Goal: Navigation & Orientation: Find specific page/section

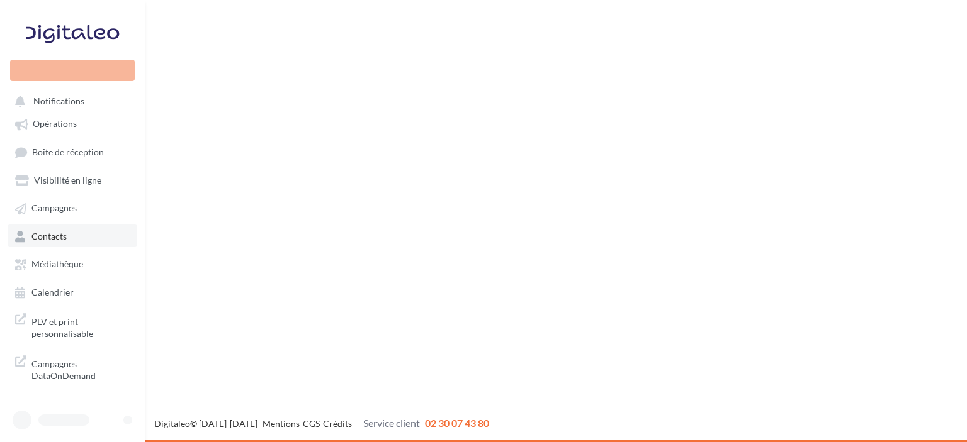
click at [60, 237] on span "Contacts" at bounding box center [48, 236] width 35 height 11
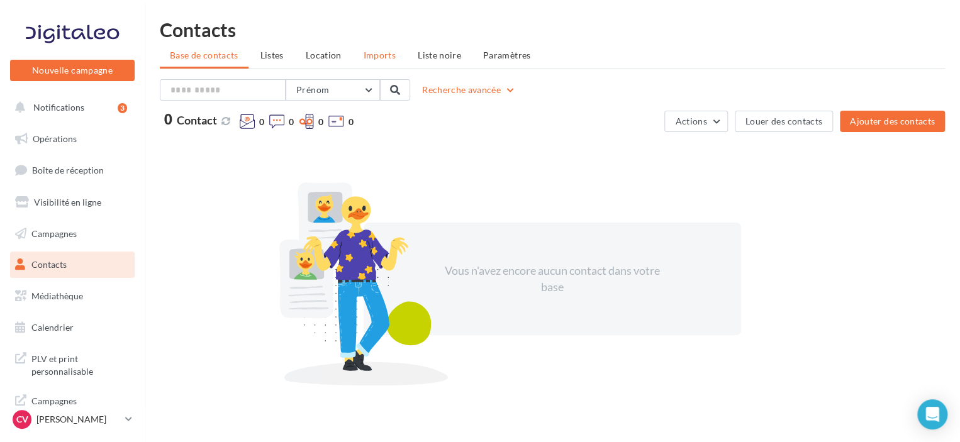
click at [396, 53] on li "Imports" at bounding box center [380, 55] width 52 height 23
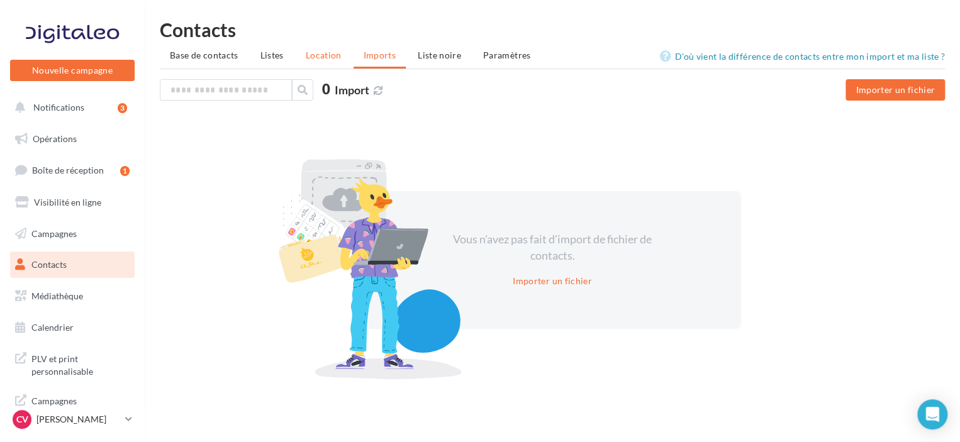
click at [312, 64] on li "Location" at bounding box center [324, 55] width 56 height 23
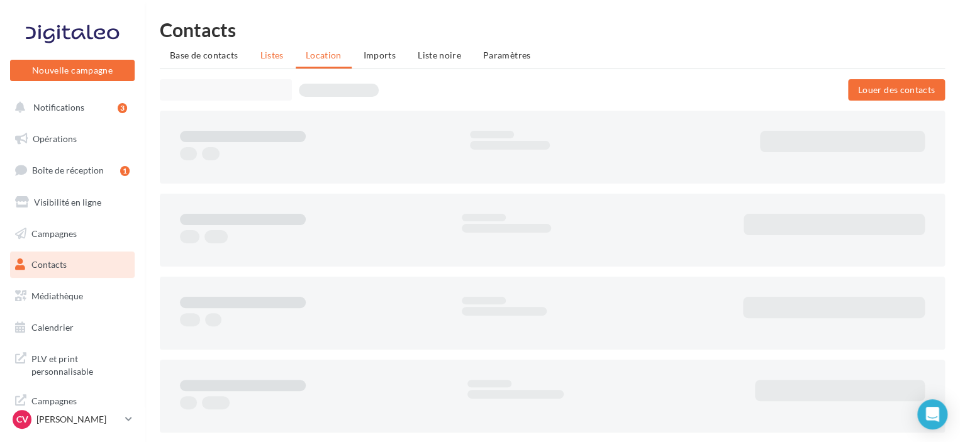
click at [281, 60] on span "Listes" at bounding box center [272, 55] width 23 height 11
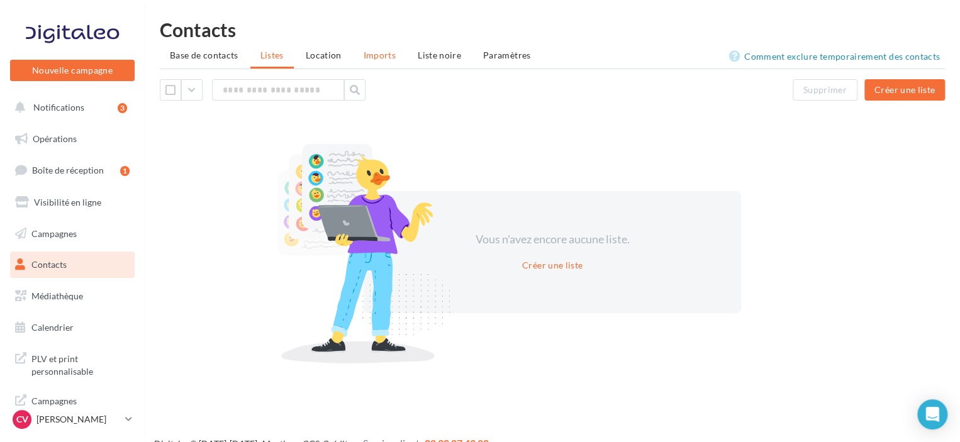
click at [388, 60] on span "Imports" at bounding box center [380, 55] width 32 height 11
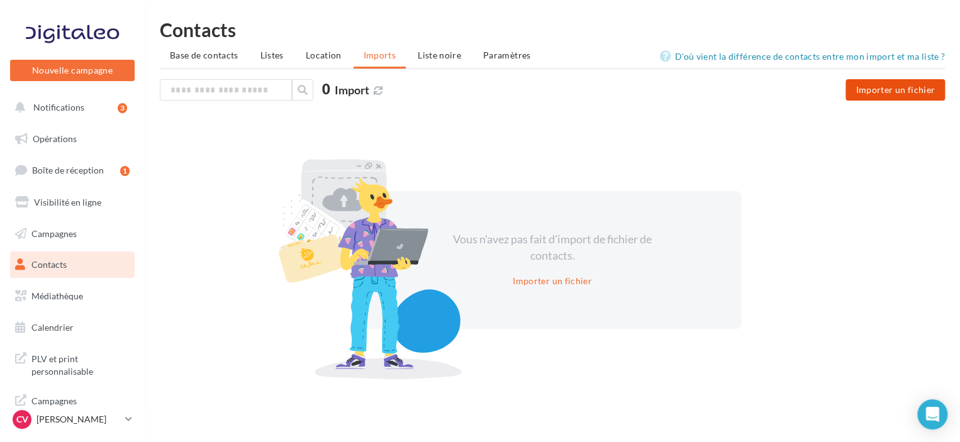
click at [868, 97] on button "Importer un fichier" at bounding box center [895, 89] width 99 height 21
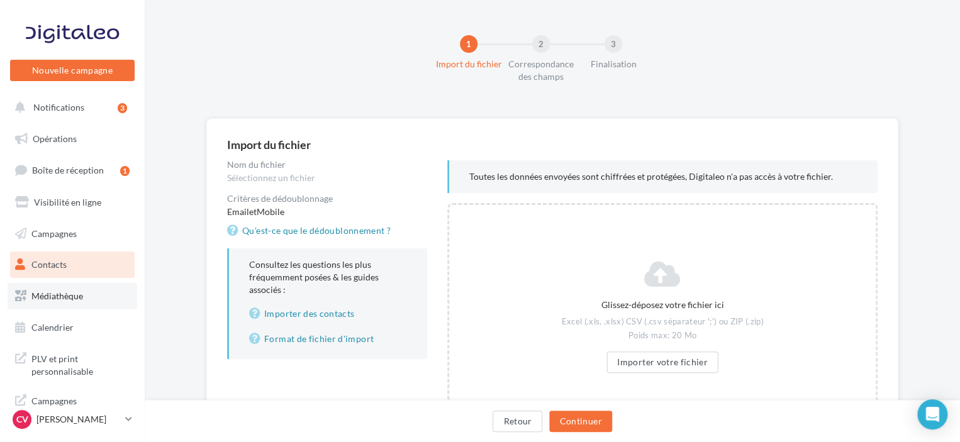
click at [70, 304] on link "Médiathèque" at bounding box center [73, 296] width 130 height 26
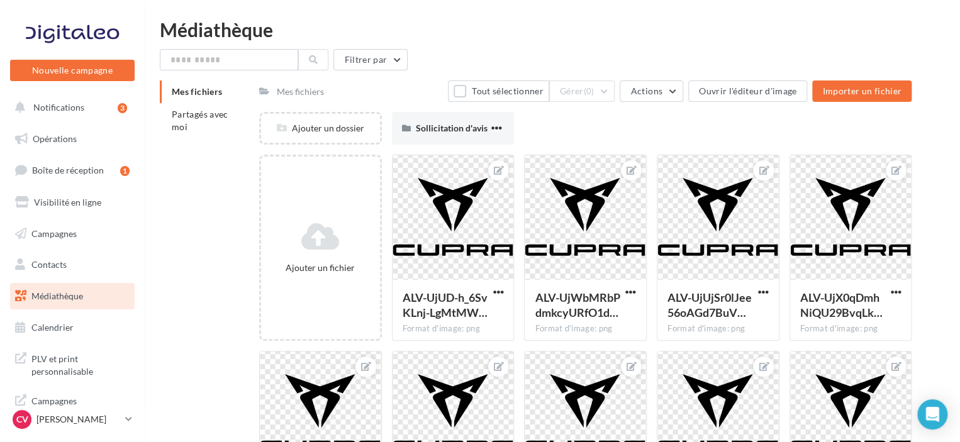
click at [72, 249] on ul "Opérations Boîte de réception 1 Visibilité en ligne Campagnes Contacts Mes cibl…" at bounding box center [72, 233] width 135 height 225
click at [70, 234] on span "Campagnes" at bounding box center [53, 233] width 45 height 11
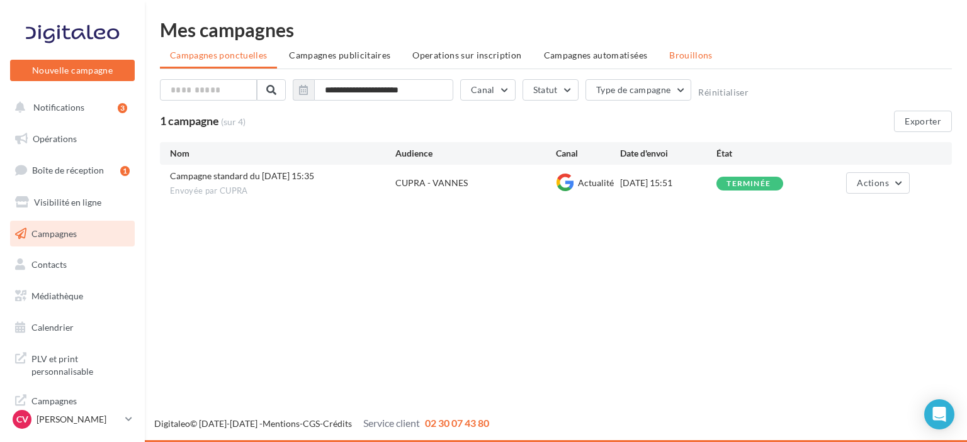
click at [669, 56] on span "Brouillons" at bounding box center [690, 55] width 43 height 11
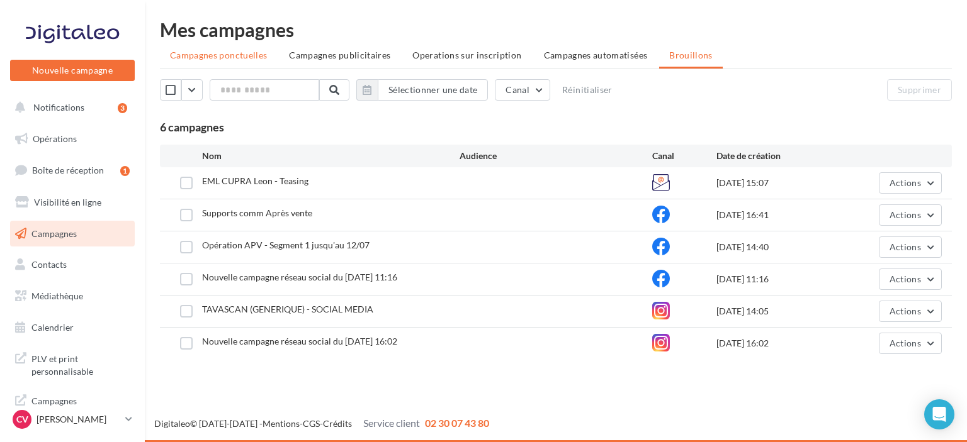
click at [237, 64] on li "Campagnes ponctuelles" at bounding box center [218, 55] width 117 height 23
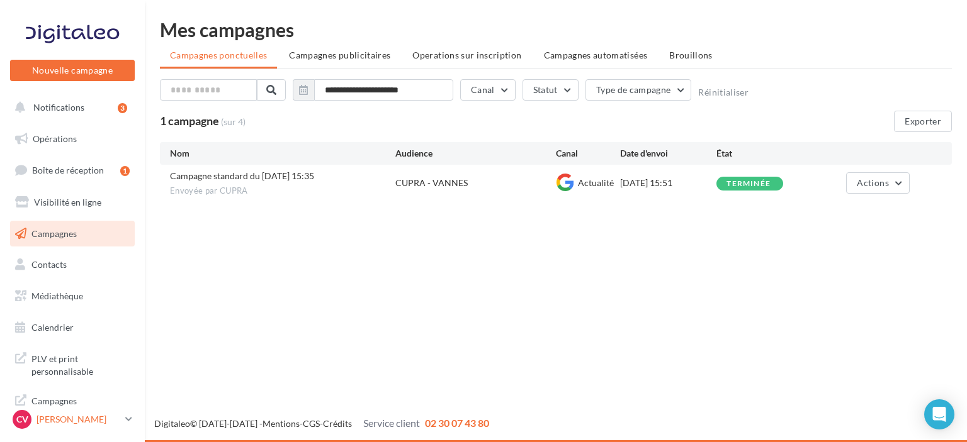
click at [81, 425] on p "[PERSON_NAME]" at bounding box center [79, 419] width 84 height 13
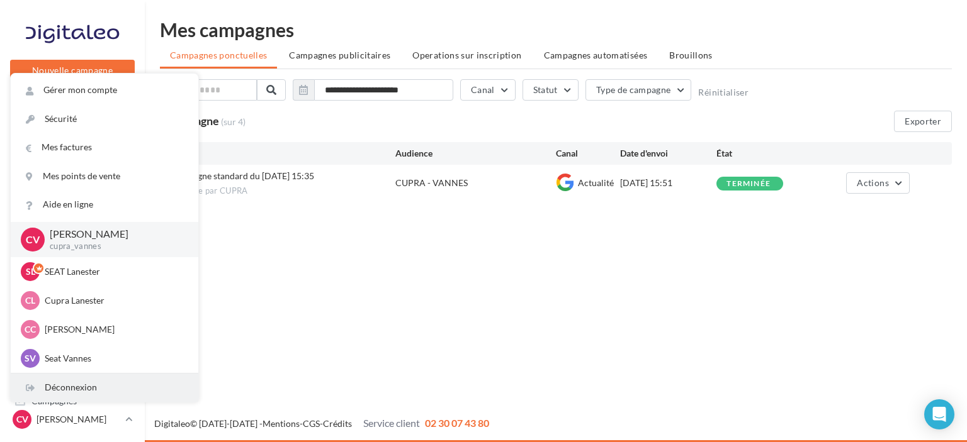
click at [79, 397] on div "Déconnexion" at bounding box center [105, 388] width 188 height 28
